Goal: Task Accomplishment & Management: Manage account settings

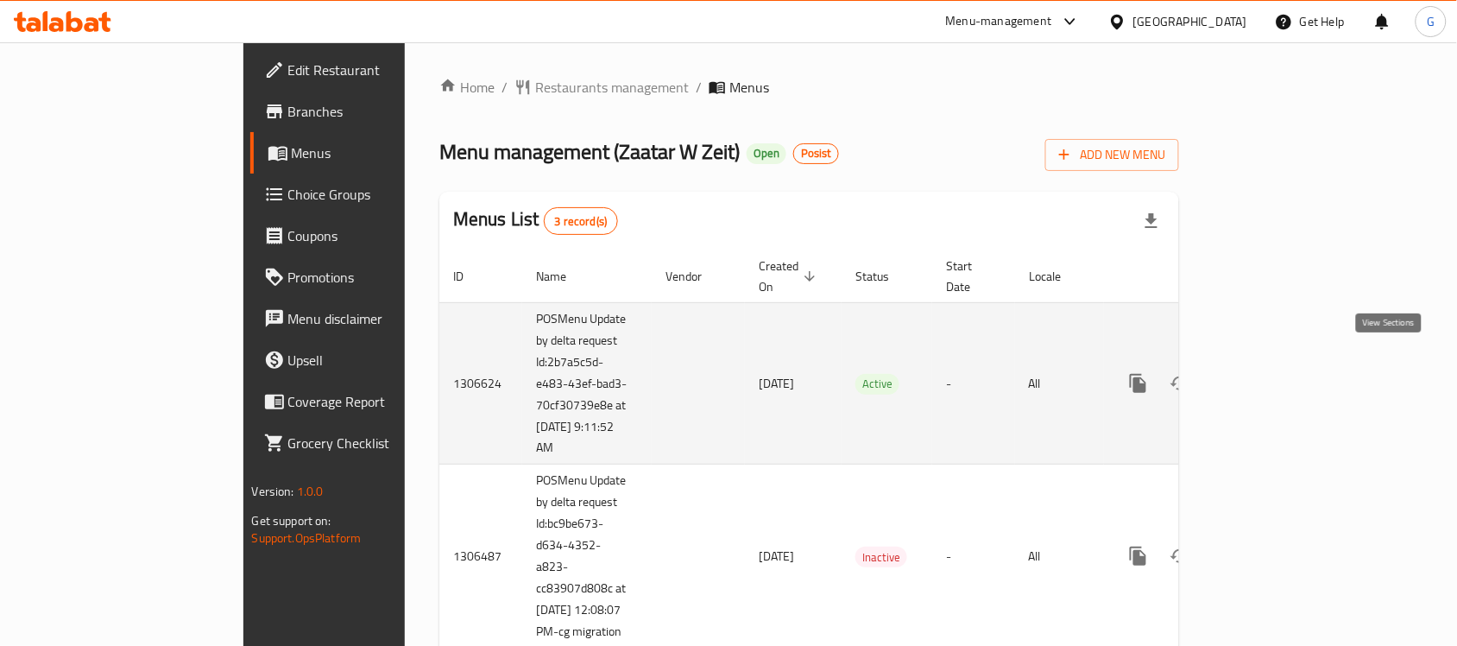
click at [1271, 376] on icon "enhanced table" at bounding box center [1263, 384] width 16 height 16
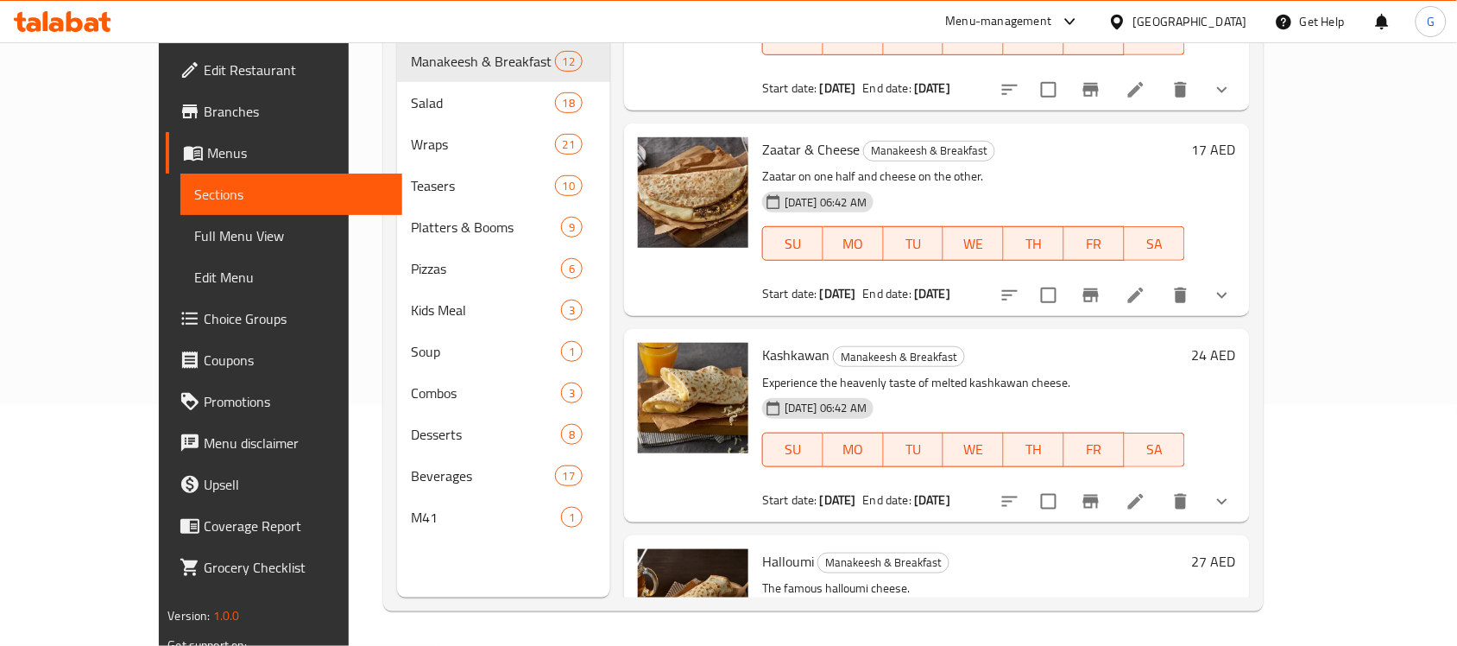
scroll to position [243, 0]
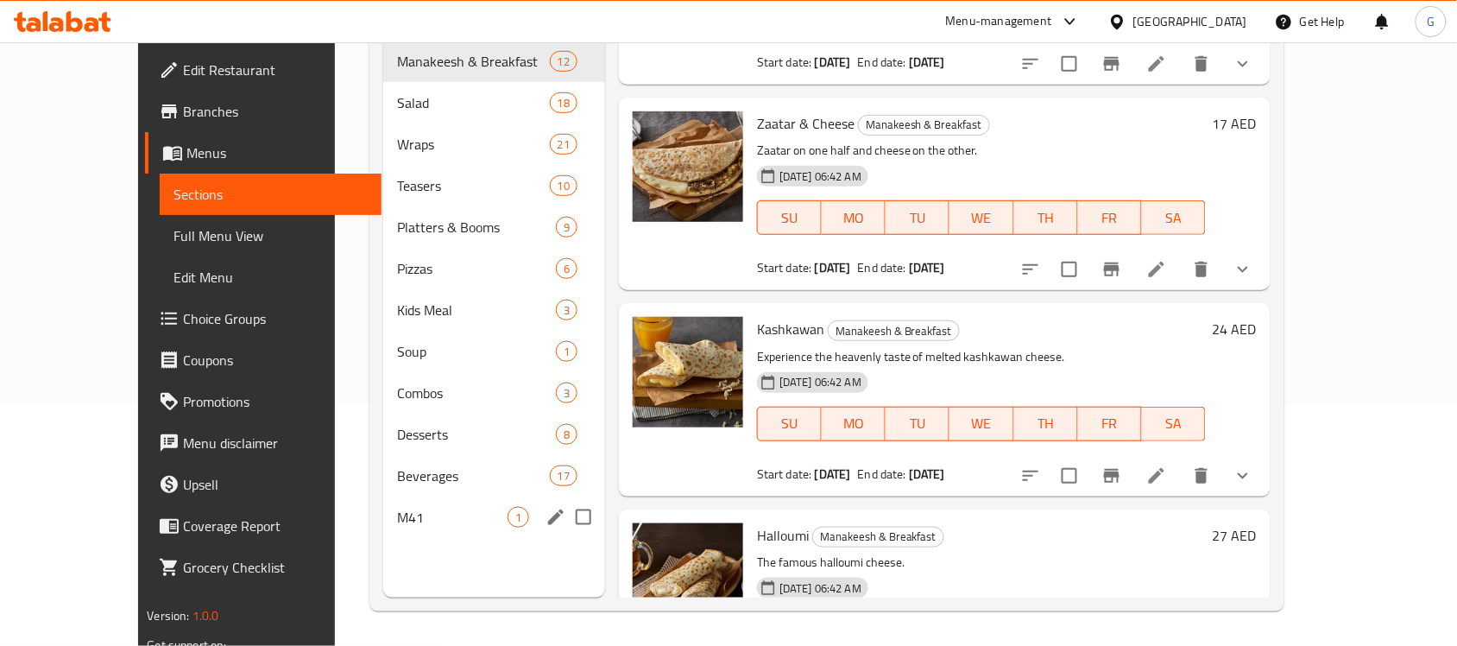
click at [404, 496] on div "M41 1" at bounding box center [494, 516] width 222 height 41
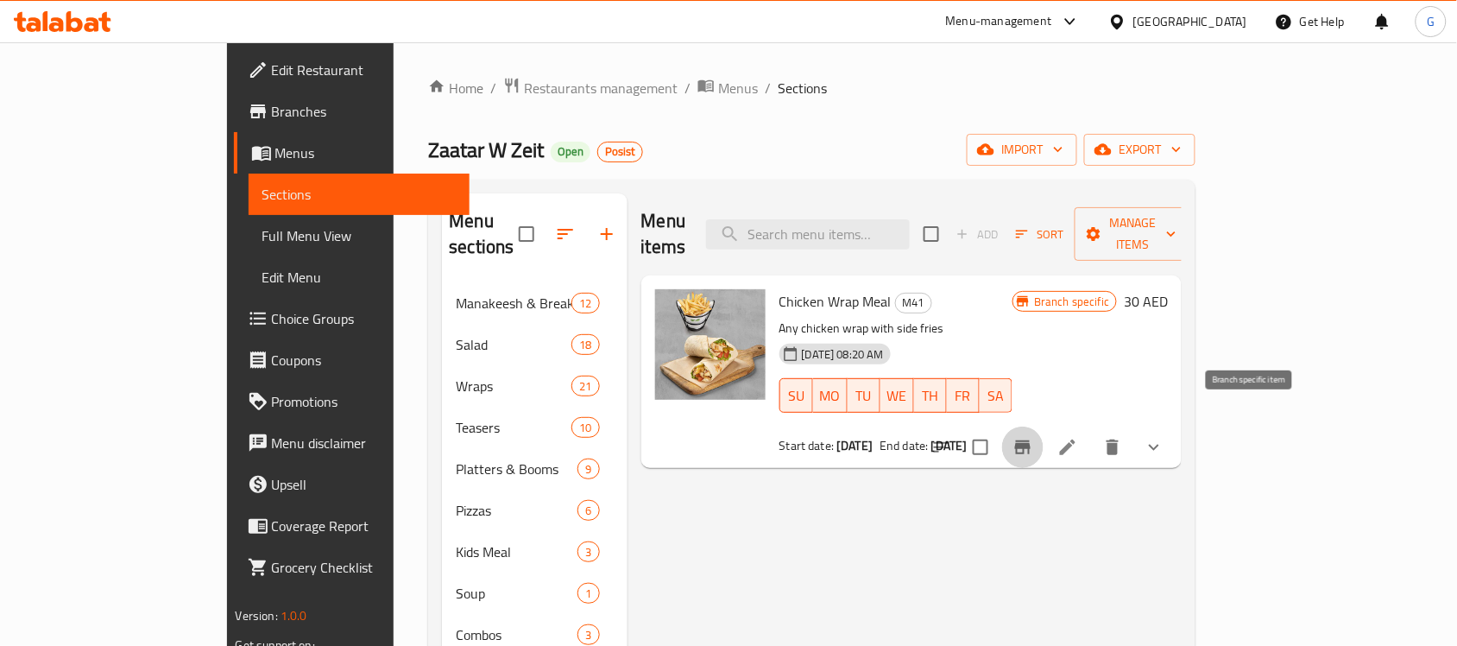
click at [1031, 440] on icon "Branch-specific-item" at bounding box center [1023, 447] width 16 height 14
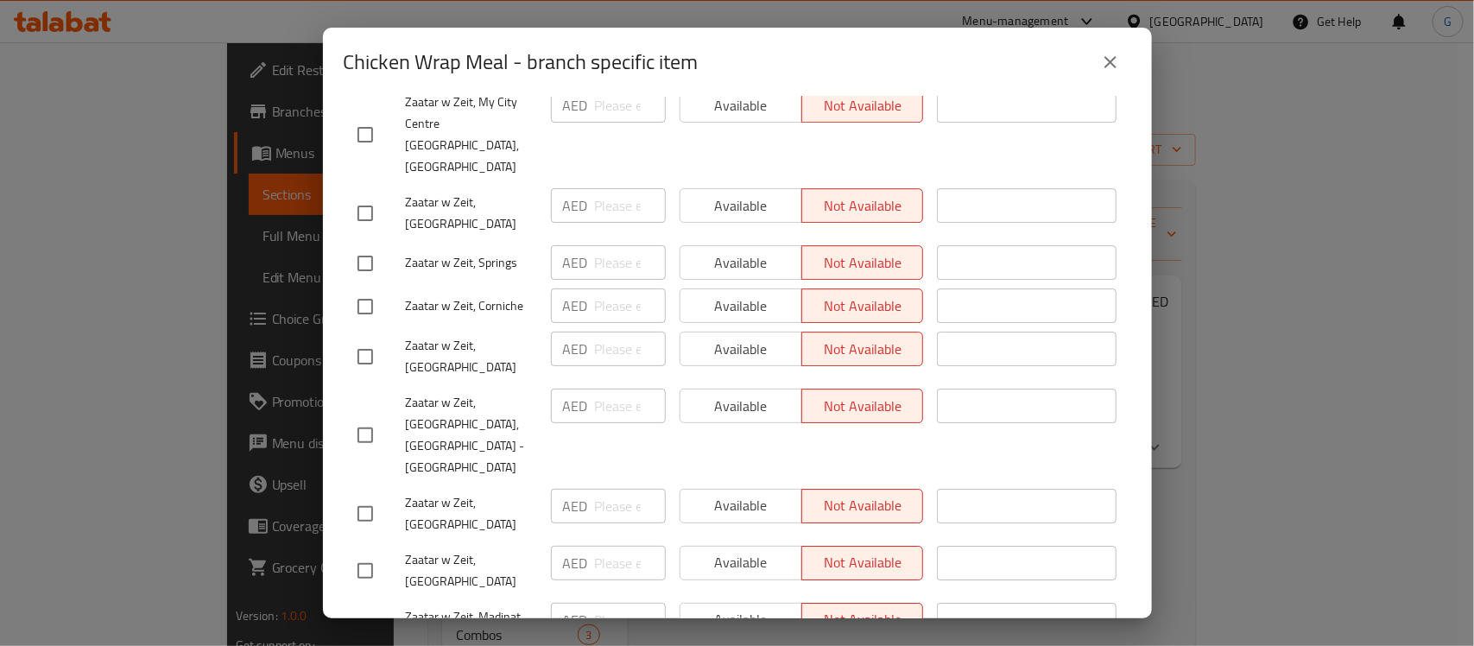
scroll to position [2544, 0]
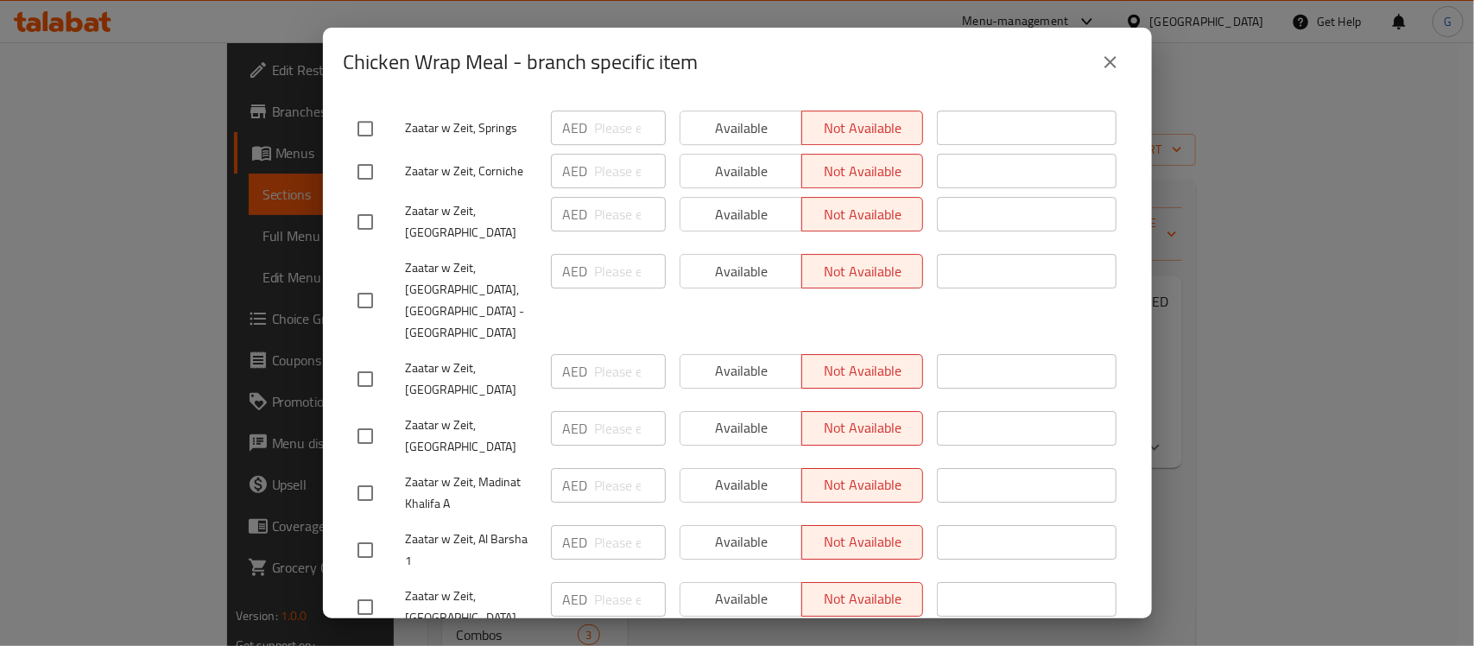
click at [1107, 69] on icon "close" at bounding box center [1110, 62] width 21 height 21
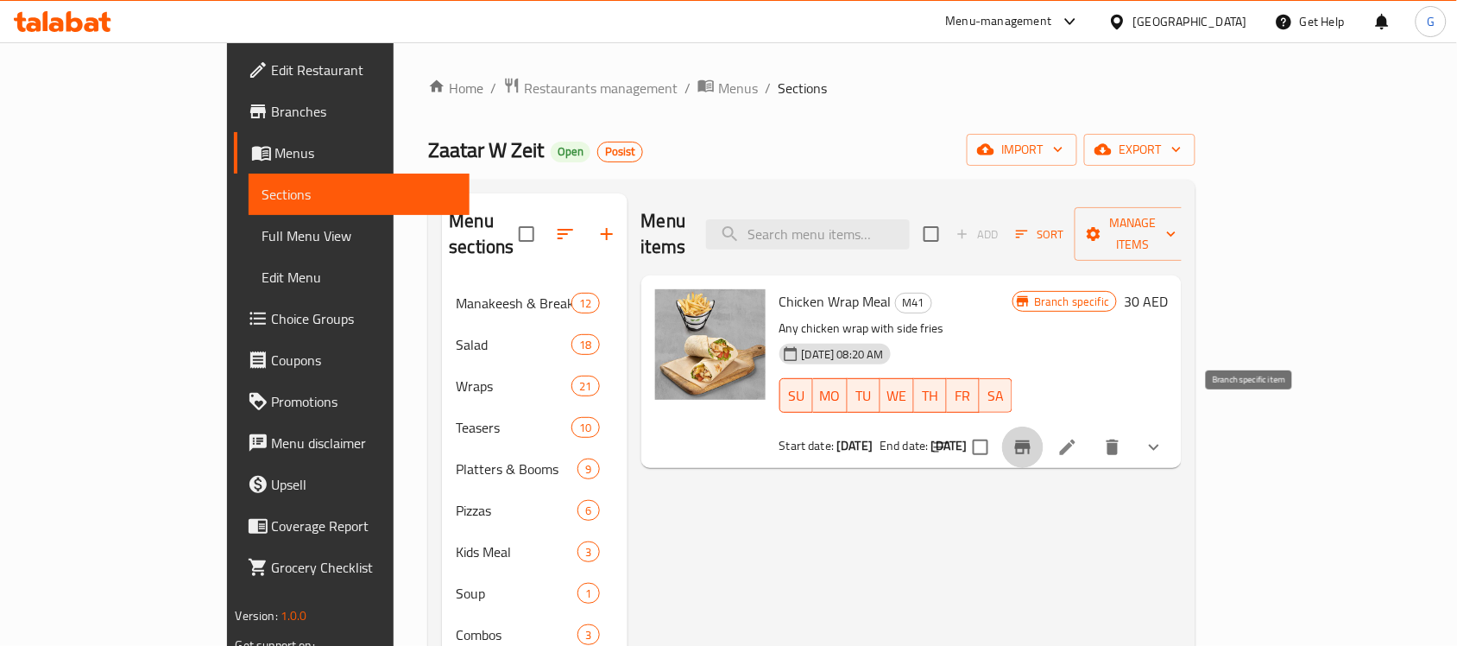
click at [1034, 437] on icon "Branch-specific-item" at bounding box center [1023, 447] width 21 height 21
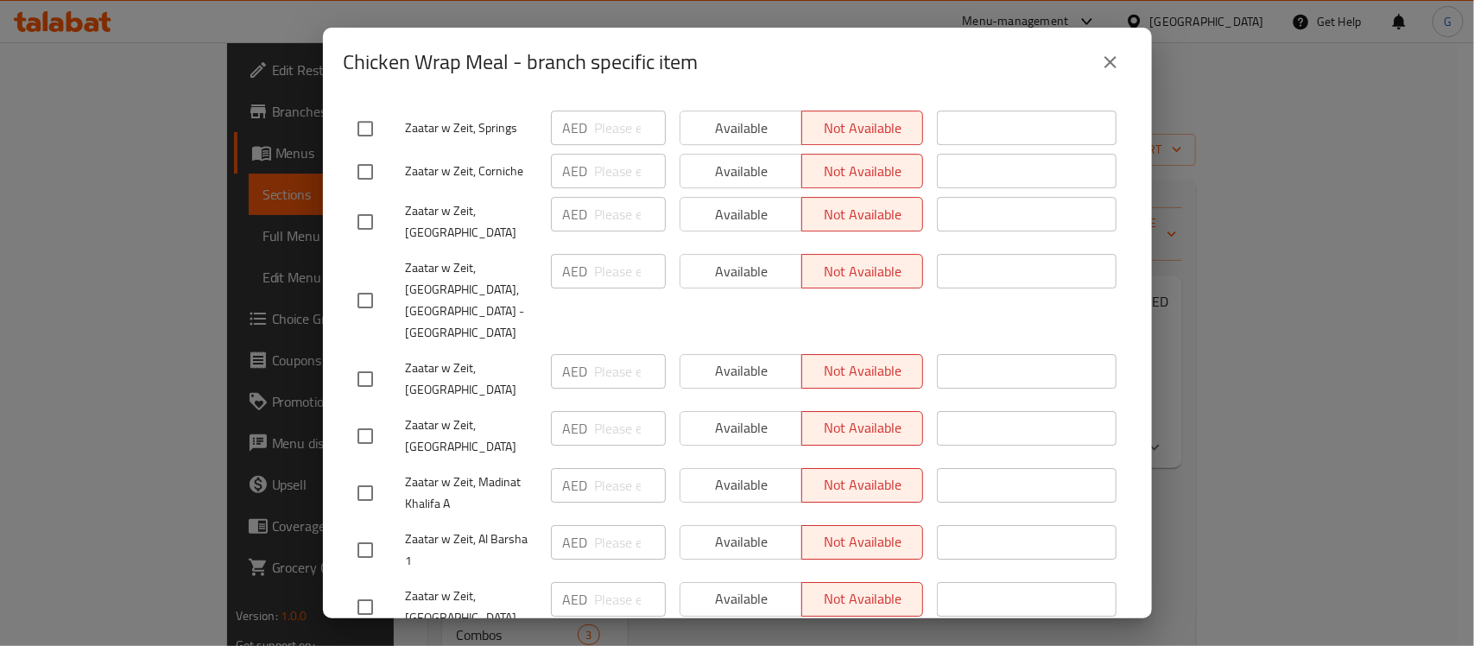
click at [1098, 73] on button "close" at bounding box center [1110, 61] width 41 height 41
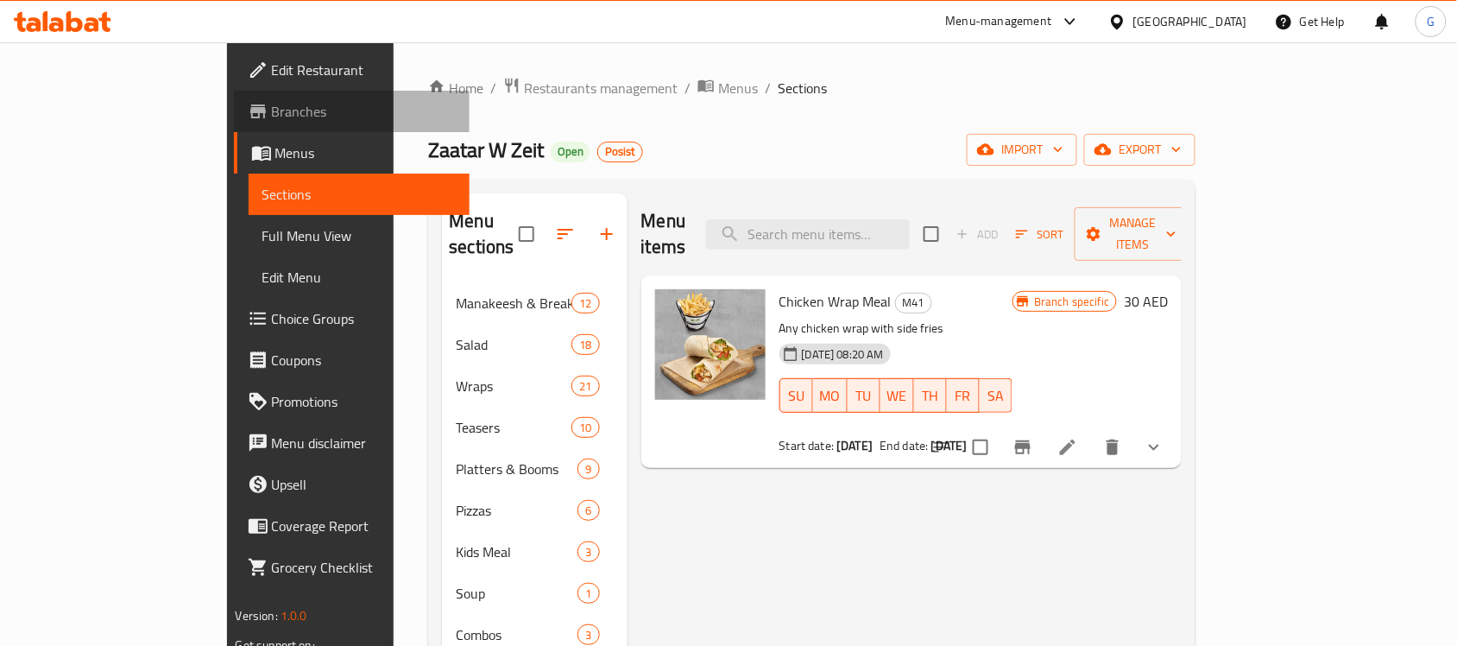
click at [272, 104] on span "Branches" at bounding box center [364, 111] width 185 height 21
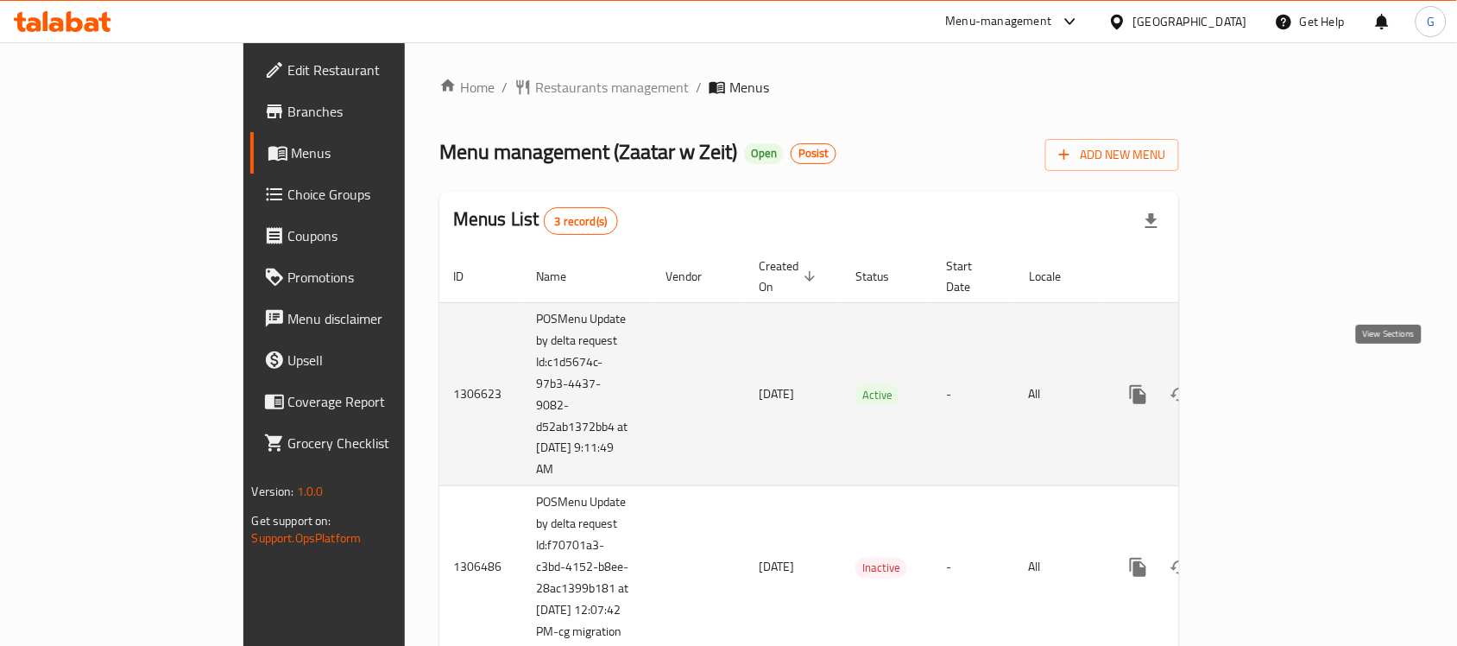
click at [1284, 382] on link "enhanced table" at bounding box center [1262, 394] width 41 height 41
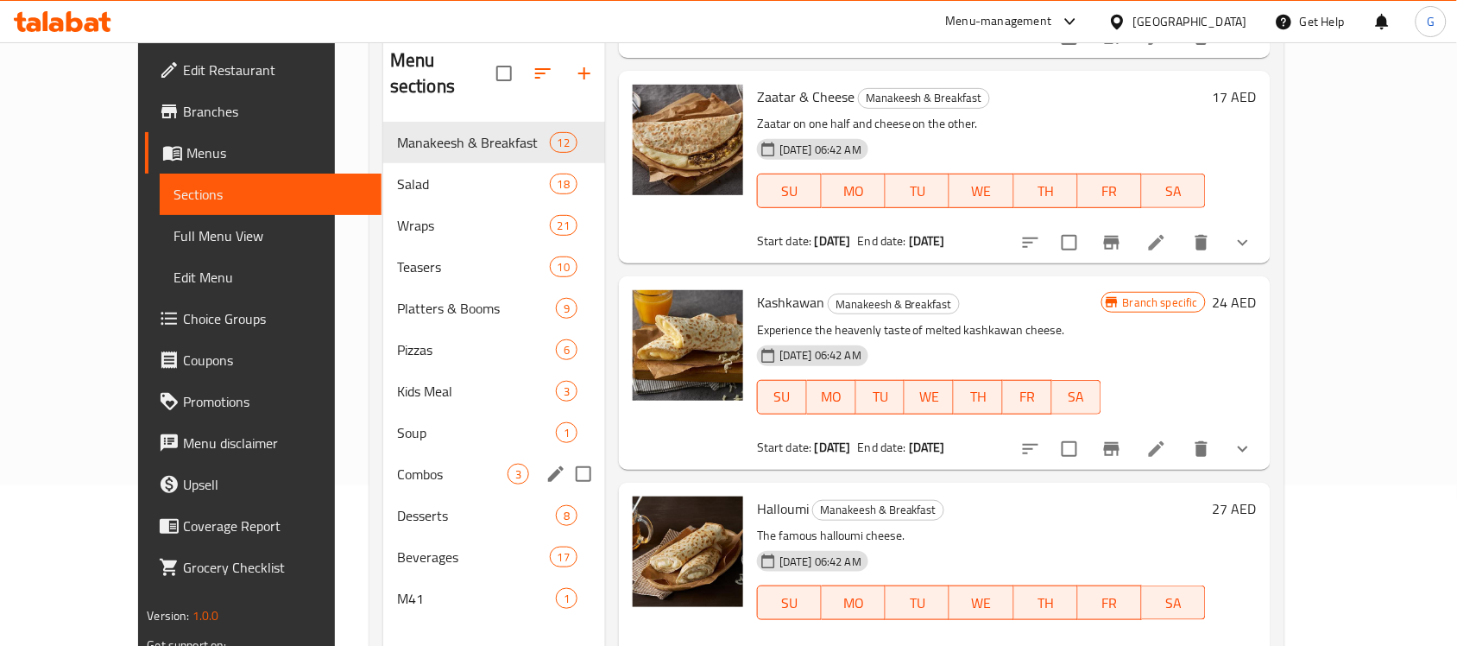
scroll to position [243, 0]
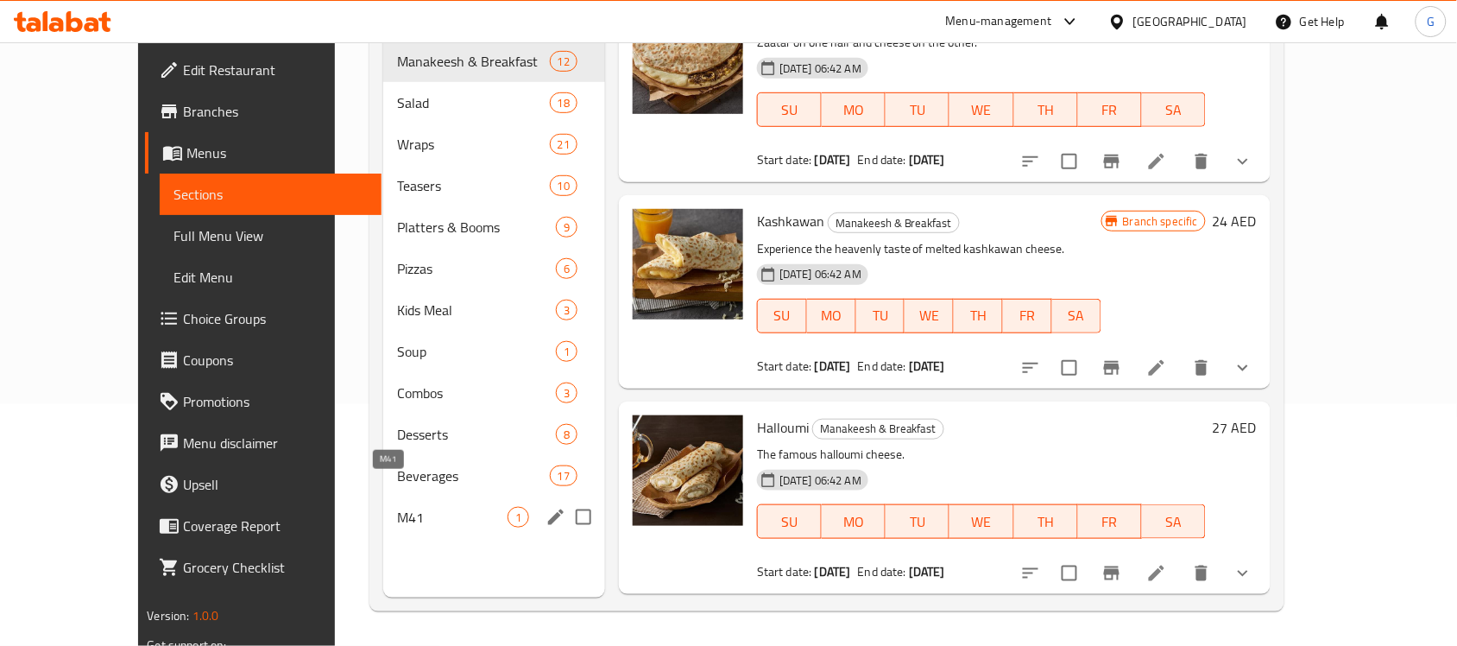
drag, startPoint x: 400, startPoint y: 495, endPoint x: 424, endPoint y: 490, distance: 24.6
click at [407, 507] on span "M41" at bounding box center [452, 517] width 111 height 21
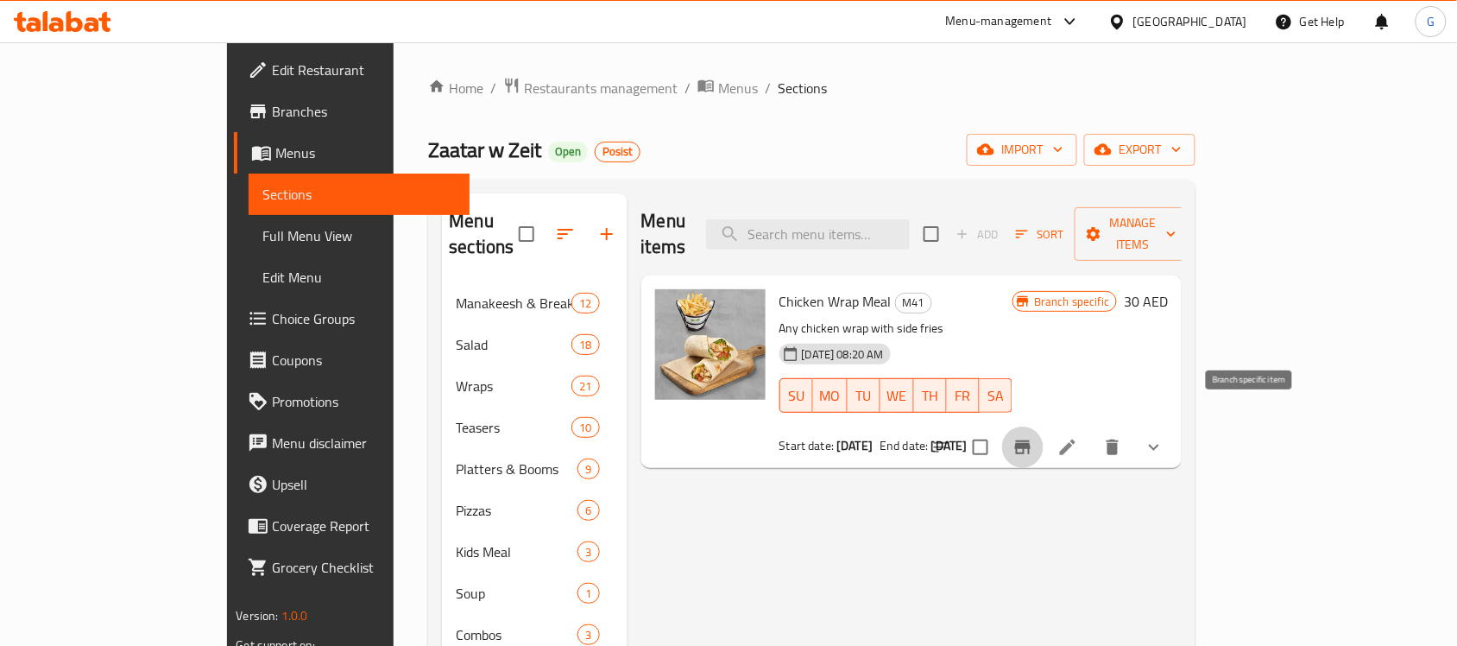
click at [1034, 437] on icon "Branch-specific-item" at bounding box center [1023, 447] width 21 height 21
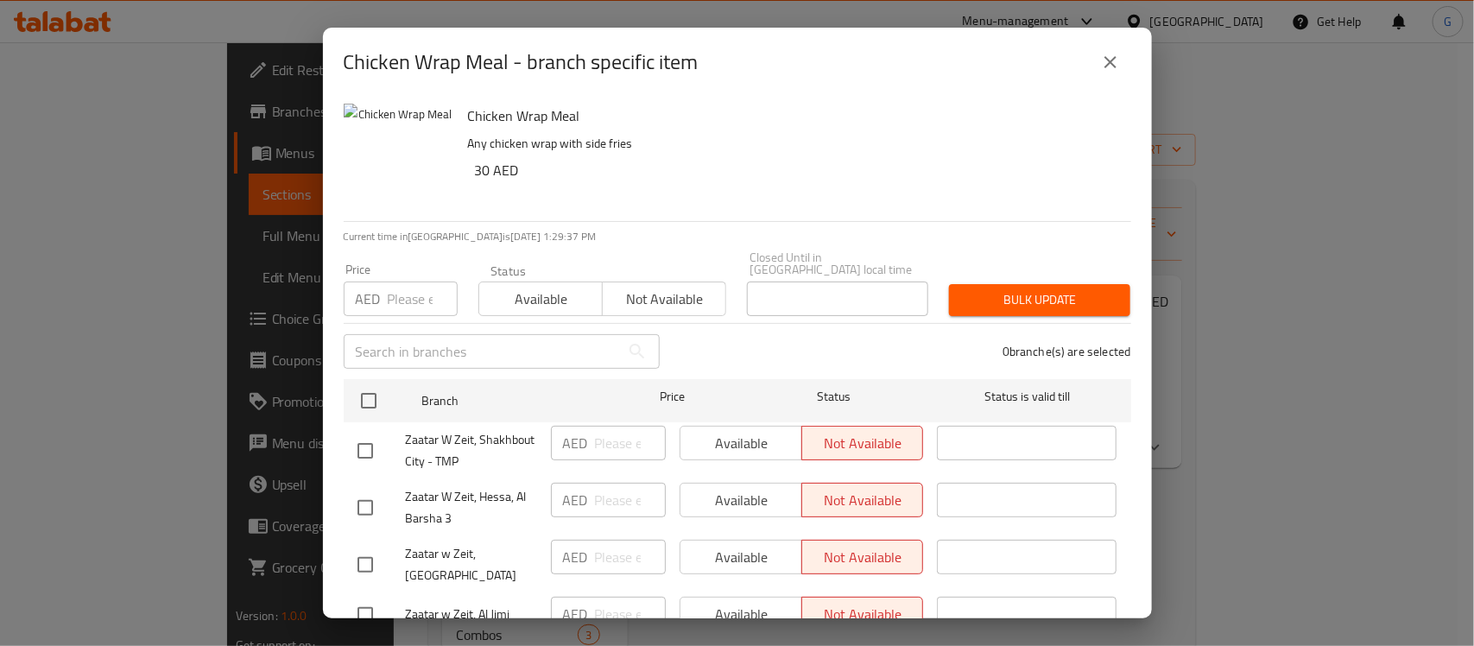
click at [1093, 72] on button "close" at bounding box center [1110, 61] width 41 height 41
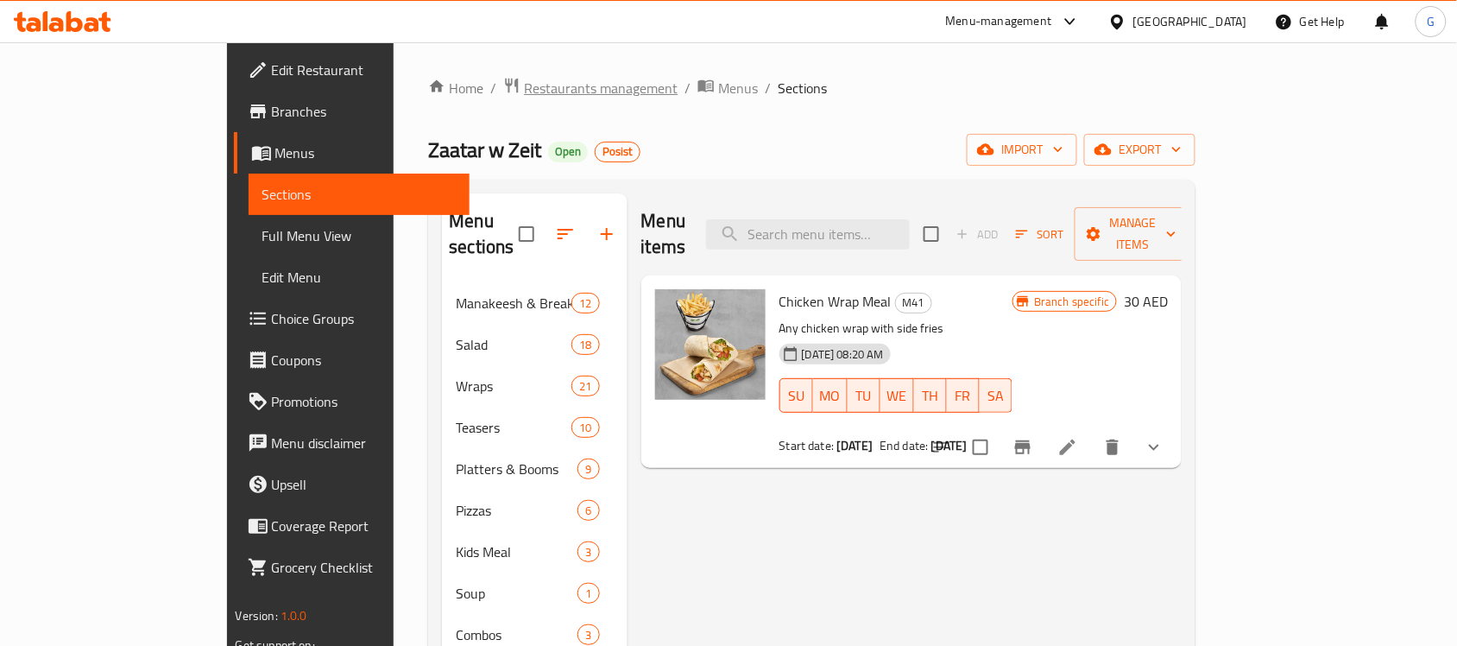
click at [524, 91] on span "Restaurants management" at bounding box center [601, 88] width 154 height 21
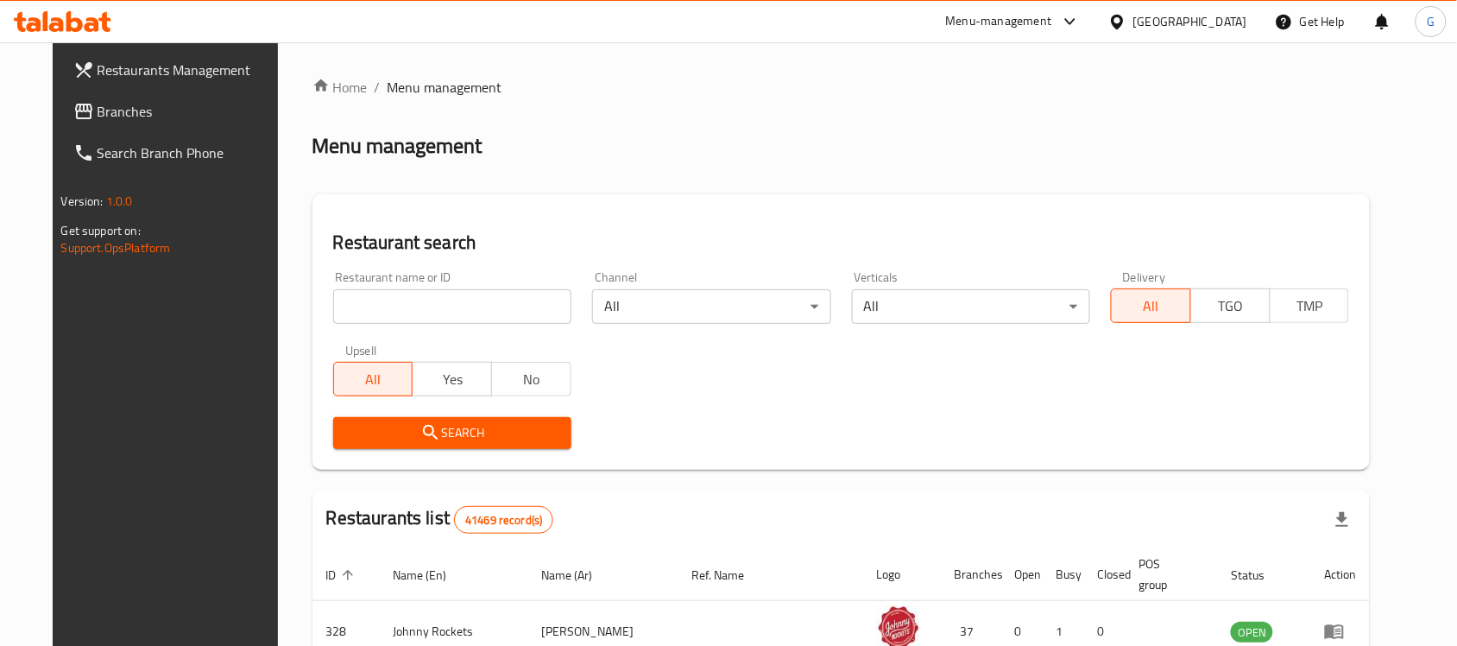
scroll to position [216, 0]
